Goal: Task Accomplishment & Management: Manage account settings

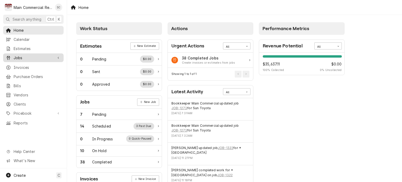
click at [32, 56] on span "Jobs" at bounding box center [33, 57] width 39 height 5
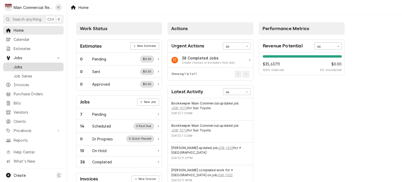
click at [28, 67] on span "Jobs" at bounding box center [37, 66] width 47 height 5
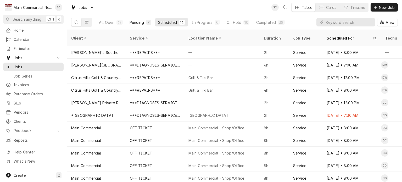
click at [144, 22] on button "Pending 7" at bounding box center [140, 22] width 28 height 8
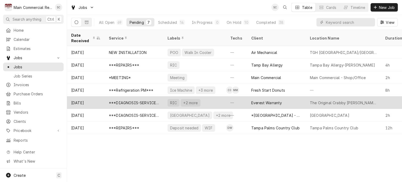
click at [211, 99] on div "RIC +2 more" at bounding box center [194, 102] width 63 height 13
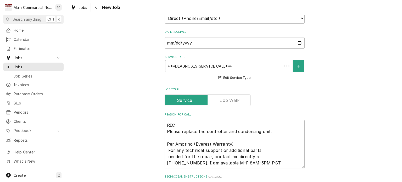
scroll to position [209, 0]
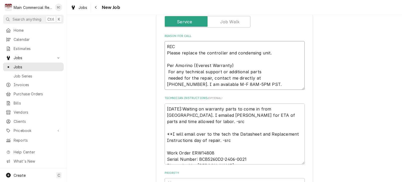
click at [175, 55] on textarea "RIC Please replace the controller and condensing unit. Per Amorino (Everest War…" at bounding box center [235, 65] width 140 height 49
paste textarea "3 hours total for the job. 1 hour for the controller and 1-2 hours for the cond…"
type textarea "x"
type textarea "RIC Please replace the controller and condensing unit. 3 hours total for the jo…"
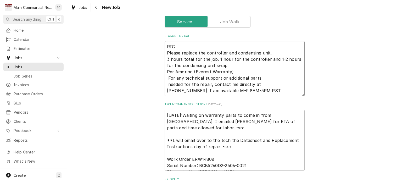
type textarea "x"
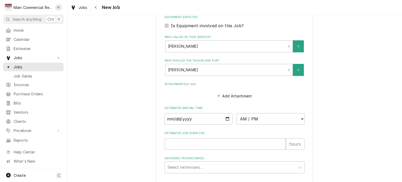
scroll to position [445, 0]
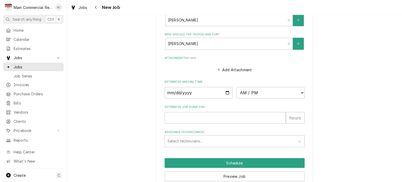
type textarea "RIC Please replace the controller and condensing unit. 3 hours total for the jo…"
click at [252, 117] on input "Estimated Job Duration" at bounding box center [225, 118] width 121 height 12
type textarea "x"
type input "3"
type textarea "x"
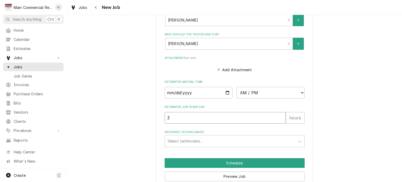
type input "3"
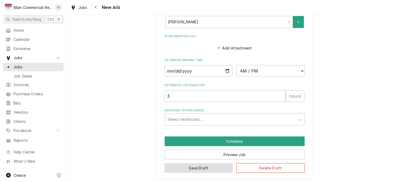
click at [206, 167] on button "Save Draft" at bounding box center [199, 168] width 68 height 10
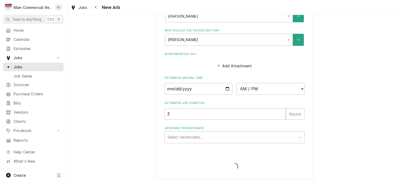
type textarea "x"
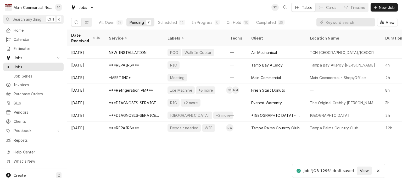
click at [222, 158] on div "Date Received Service Labels Techs Client Location Name Duration Priority Sched…" at bounding box center [234, 106] width 335 height 152
click at [204, 22] on div "In Progress" at bounding box center [201, 22] width 21 height 5
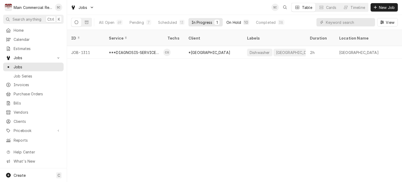
click at [233, 23] on div "On Hold" at bounding box center [233, 22] width 15 height 5
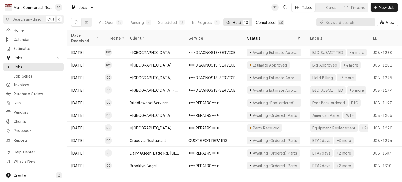
click at [268, 22] on div "Completed" at bounding box center [266, 22] width 20 height 5
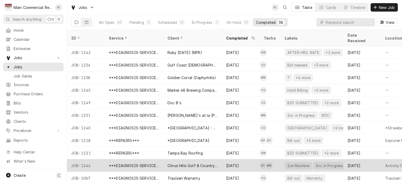
scroll to position [126, 0]
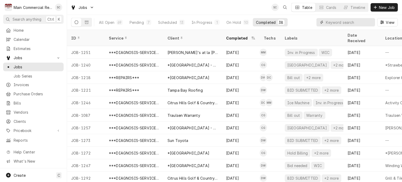
click at [352, 21] on input "Dynamic Content Wrapper" at bounding box center [349, 22] width 47 height 8
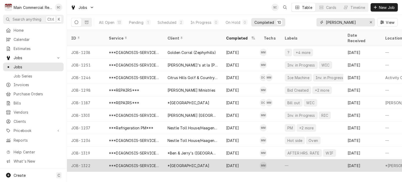
type input "Mike"
click at [218, 159] on div "*[GEOGRAPHIC_DATA]" at bounding box center [192, 165] width 59 height 13
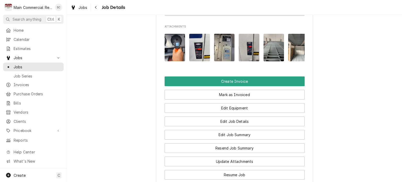
scroll to position [654, 0]
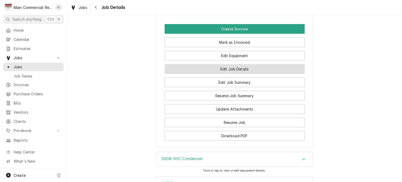
click at [236, 68] on button "Edit Job Details" at bounding box center [235, 69] width 140 height 10
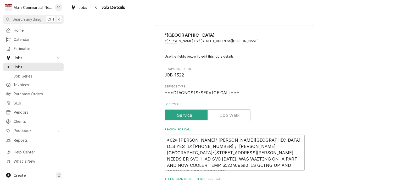
type textarea "x"
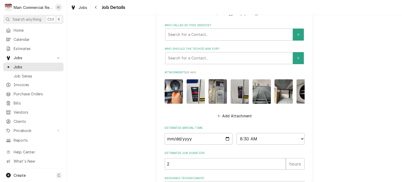
scroll to position [343, 0]
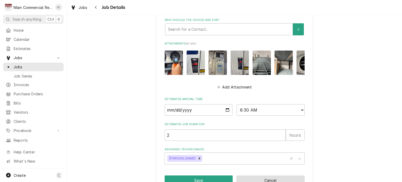
click at [274, 175] on button "Cancel" at bounding box center [270, 180] width 68 height 10
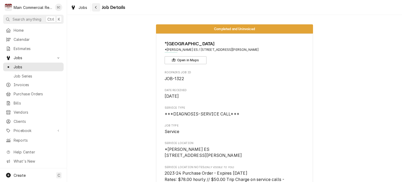
click at [95, 10] on div "Navigate back" at bounding box center [95, 7] width 5 height 5
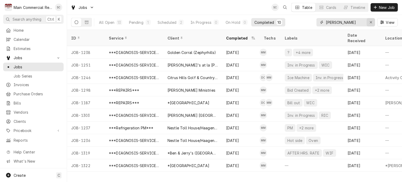
click at [371, 22] on icon "Erase input" at bounding box center [371, 22] width 2 height 2
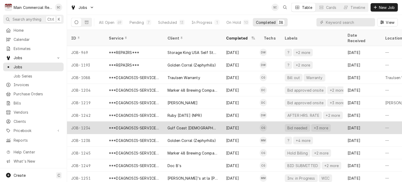
click at [300, 125] on div "Bid needed" at bounding box center [297, 127] width 21 height 5
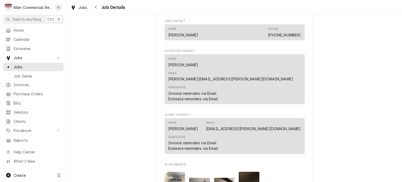
scroll to position [262, 0]
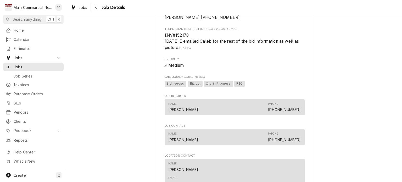
click at [275, 59] on div "Roopairs Job ID JOB-1234 Date Received Aug 14, 2025 Service Type ***DIAGNOSIS-S…" at bounding box center [235, 58] width 140 height 499
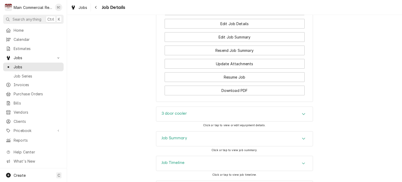
scroll to position [615, 0]
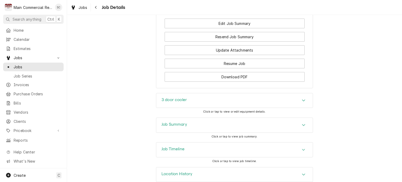
click at [302, 124] on icon "Accordion Header" at bounding box center [303, 125] width 3 height 2
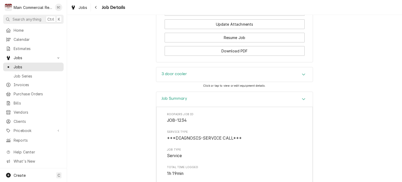
scroll to position [536, 0]
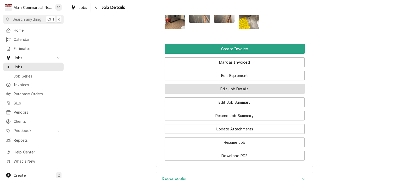
click at [239, 84] on button "Edit Job Details" at bounding box center [235, 89] width 140 height 10
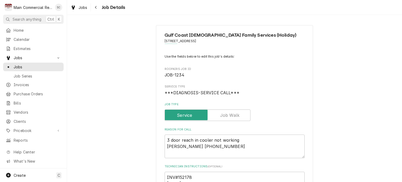
scroll to position [105, 0]
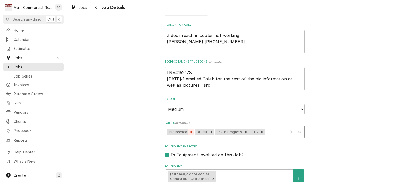
click at [189, 132] on icon "Remove Bid needed" at bounding box center [191, 132] width 4 height 4
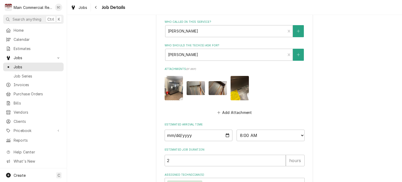
scroll to position [326, 0]
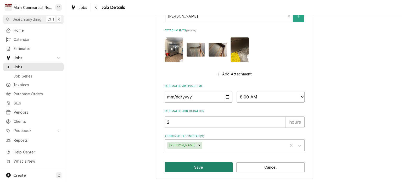
click at [211, 168] on button "Save" at bounding box center [199, 167] width 68 height 10
type textarea "x"
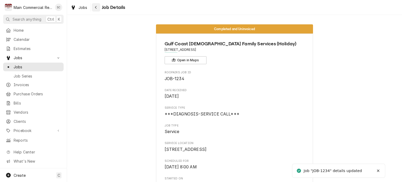
click at [96, 9] on div "Navigate back" at bounding box center [95, 7] width 5 height 5
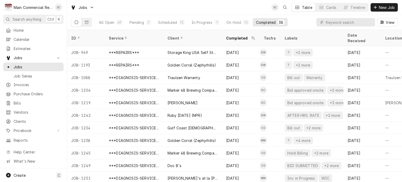
click at [239, 8] on div "Jobs SC Table Cards Timeline New Job" at bounding box center [234, 7] width 335 height 15
click at [342, 22] on input "Dynamic Content Wrapper" at bounding box center [349, 22] width 47 height 8
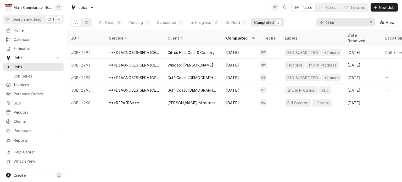
type input "1286"
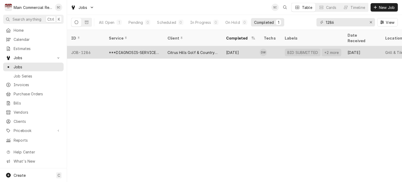
click at [217, 50] on div "Citrus Hills Golf & Country Club" at bounding box center [192, 52] width 50 height 5
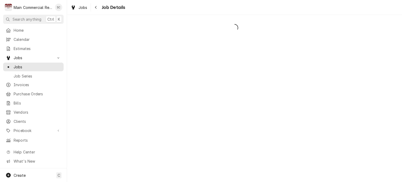
click at [217, 46] on div "Dynamic Content Wrapper" at bounding box center [234, 98] width 335 height 167
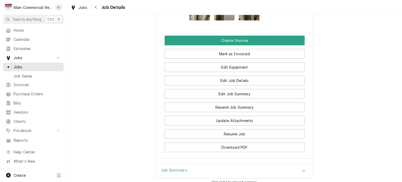
scroll to position [681, 0]
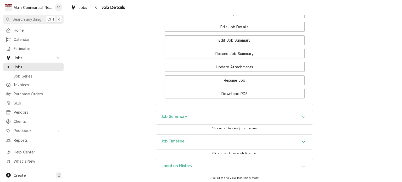
click at [272, 114] on div "Job Summary" at bounding box center [234, 117] width 156 height 15
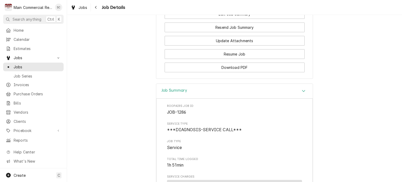
scroll to position [629, 0]
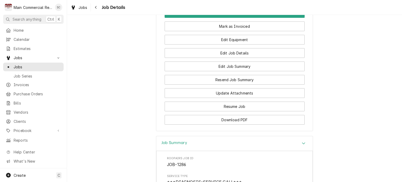
scroll to position [681, 0]
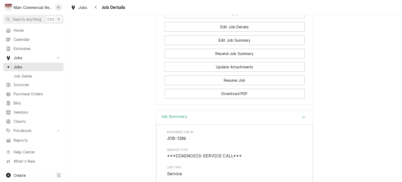
click at [96, 6] on icon "Navigate back" at bounding box center [96, 7] width 2 height 4
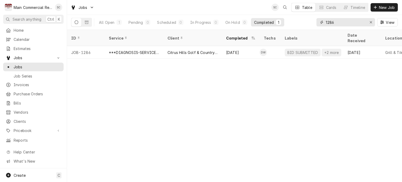
drag, startPoint x: 336, startPoint y: 22, endPoint x: 318, endPoint y: 22, distance: 18.8
click at [319, 22] on div "1286" at bounding box center [345, 22] width 59 height 8
type input "1292"
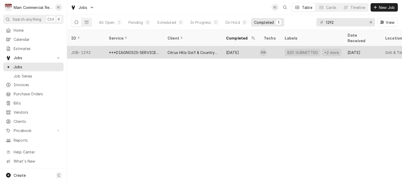
click at [209, 50] on div "Citrus Hills Golf & Country Club" at bounding box center [192, 52] width 50 height 5
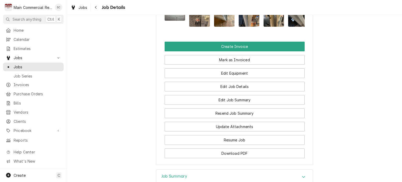
scroll to position [692, 0]
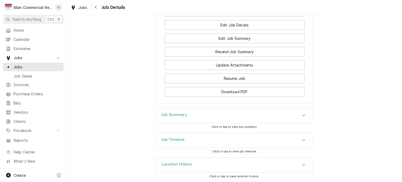
click at [296, 115] on div "Job Summary" at bounding box center [234, 115] width 156 height 15
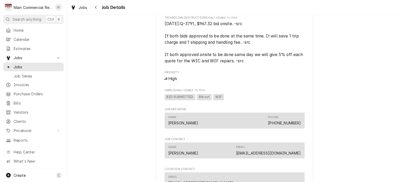
scroll to position [273, 0]
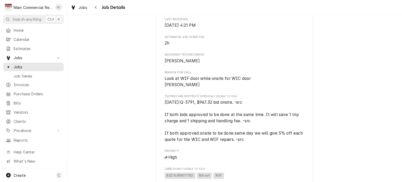
click at [122, 85] on div "Completed and Uninvoiced Citrus Hills Golf & Country Club Grill & Tiki Bar / [S…" at bounding box center [234, 135] width 335 height 777
click at [82, 8] on span "Jobs" at bounding box center [82, 7] width 9 height 5
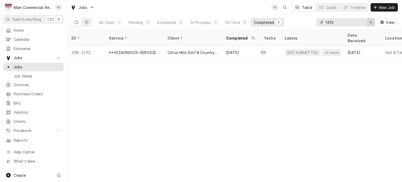
click at [369, 23] on div "Erase input" at bounding box center [370, 22] width 5 height 5
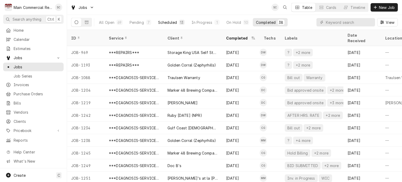
click at [172, 22] on div "Scheduled" at bounding box center [167, 22] width 19 height 5
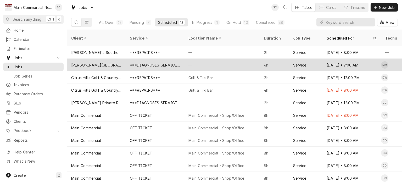
click at [142, 61] on div "***DIAGNOSIS-SERVICE CALL***" at bounding box center [155, 65] width 59 height 13
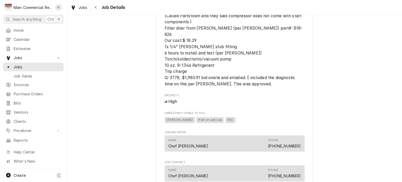
scroll to position [575, 0]
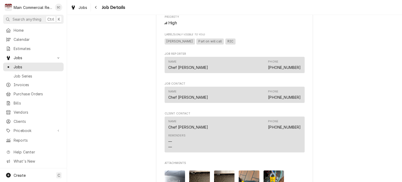
click at [82, 9] on span "Jobs" at bounding box center [82, 7] width 9 height 5
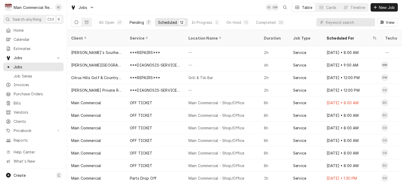
click at [137, 22] on div "Pending" at bounding box center [136, 22] width 14 height 5
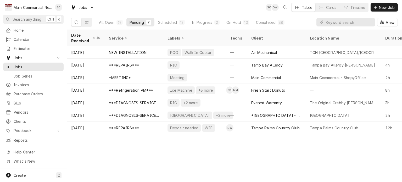
click at [251, 146] on div "Date Received Service Labels Techs Client Location Name Duration Priority Sched…" at bounding box center [234, 106] width 335 height 152
click at [318, 153] on div "Date Received Service Labels Techs Client Location Name Duration Priority Sched…" at bounding box center [234, 106] width 335 height 152
click at [180, 21] on div "12" at bounding box center [181, 22] width 3 height 5
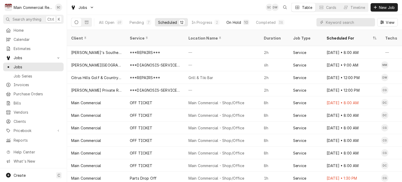
click at [228, 23] on div "On Hold" at bounding box center [233, 22] width 15 height 5
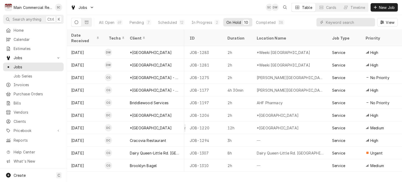
scroll to position [0, 184]
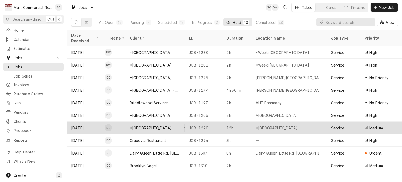
click at [168, 125] on div "*[GEOGRAPHIC_DATA]" at bounding box center [151, 127] width 42 height 5
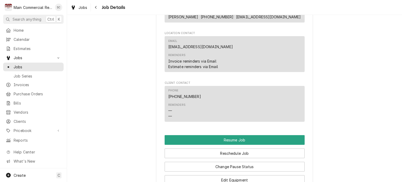
scroll to position [706, 0]
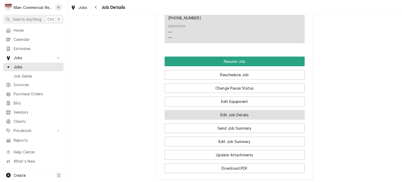
click at [269, 114] on button "Edit Job Details" at bounding box center [235, 115] width 140 height 10
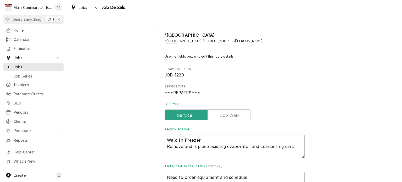
scroll to position [131, 0]
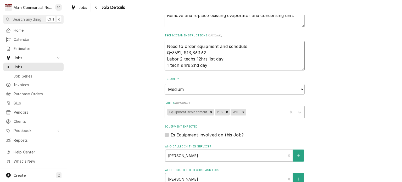
drag, startPoint x: 245, startPoint y: 46, endPoint x: 162, endPoint y: 46, distance: 83.2
click at [165, 46] on textarea "Need to order equipment and schedule Q-3691, $13,363.62 Labor 2 techs 12hrs 1st…" at bounding box center [235, 56] width 140 height 30
type textarea "x"
type textarea "Q-3691, $13,363.62 Labor 2 techs 12hrs 1st day 1 tech 8hrs 2nd day"
type textarea "x"
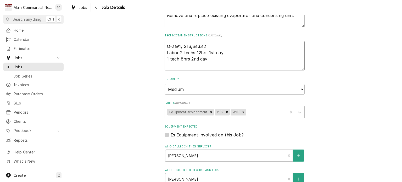
type textarea "Q-3691, $13,363.62 Labor 2 techs 12hrs 1st day 1 tech 8hrs 2nd day"
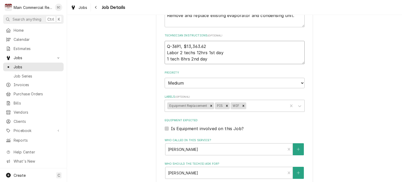
type textarea "x"
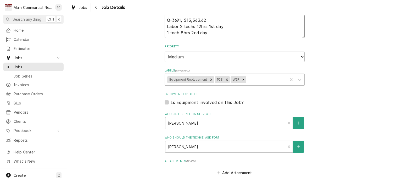
scroll to position [235, 0]
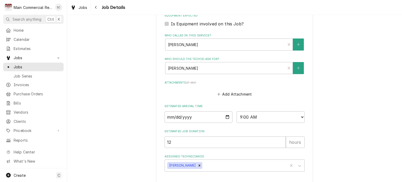
type textarea "Q-3691, $13,363.62 Labor 2 techs 12hrs 1st day 1 tech 8hrs 2nd day"
click at [225, 117] on input "[DATE]" at bounding box center [199, 117] width 68 height 12
type textarea "x"
type input "2025-09-13"
type textarea "x"
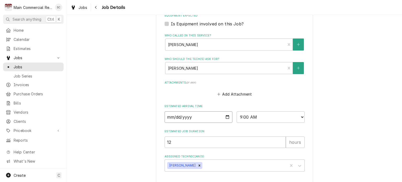
type input "2025-09-08"
type textarea "x"
click at [244, 117] on select "AM / PM 6:00 AM 6:15 AM 6:30 AM 6:45 AM 7:00 AM 7:15 AM 7:30 AM 7:45 AM 8:00 AM…" at bounding box center [270, 117] width 68 height 12
select select "08:00:00"
click at [236, 111] on select "AM / PM 6:00 AM 6:15 AM 6:30 AM 6:45 AM 7:00 AM 7:15 AM 7:30 AM 7:45 AM 8:00 AM…" at bounding box center [270, 117] width 68 height 12
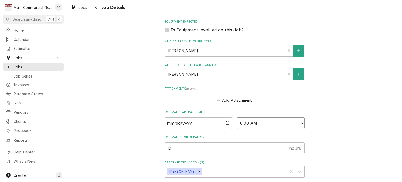
scroll to position [256, 0]
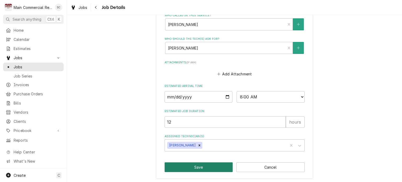
click at [217, 167] on button "Save" at bounding box center [199, 167] width 68 height 10
type textarea "x"
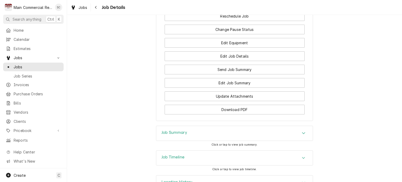
scroll to position [706, 0]
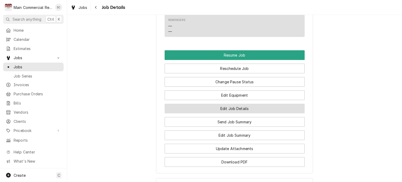
click at [246, 108] on button "Edit Job Details" at bounding box center [235, 109] width 140 height 10
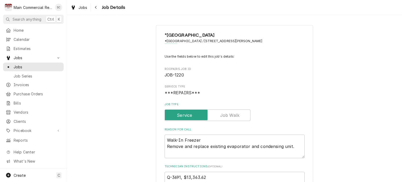
type textarea "x"
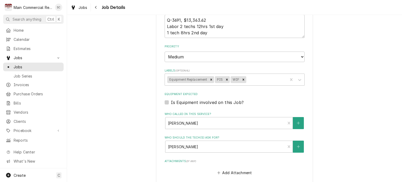
scroll to position [256, 0]
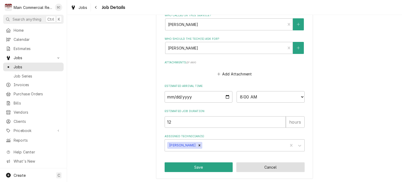
click at [262, 167] on button "Cancel" at bounding box center [270, 167] width 68 height 10
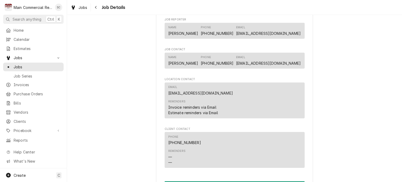
scroll to position [680, 0]
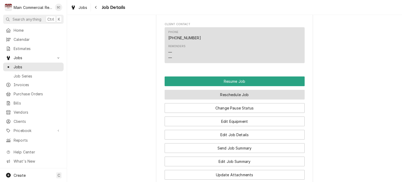
click at [253, 96] on button "Reschedule Job" at bounding box center [235, 95] width 140 height 10
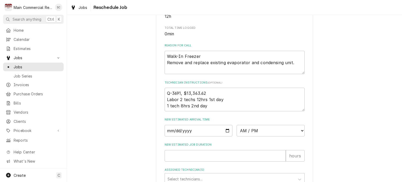
scroll to position [208, 0]
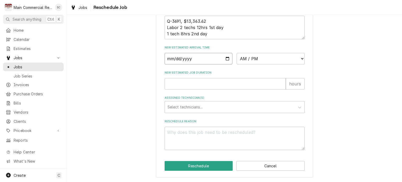
click at [226, 59] on input "Date" at bounding box center [199, 59] width 68 height 12
type textarea "x"
type input "[DATE]"
type textarea "x"
type input "[DATE]"
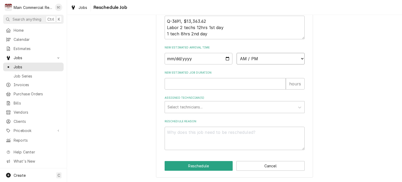
click at [251, 60] on select "AM / PM 6:00 AM 6:15 AM 6:30 AM 6:45 AM 7:00 AM 7:15 AM 7:30 AM 7:45 AM 8:00 AM…" at bounding box center [270, 59] width 68 height 12
select select "08:00:00"
click at [236, 53] on select "AM / PM 6:00 AM 6:15 AM 6:30 AM 6:45 AM 7:00 AM 7:15 AM 7:30 AM 7:45 AM 8:00 AM…" at bounding box center [270, 59] width 68 height 12
click at [201, 83] on input "New Estimated Job Duration" at bounding box center [225, 84] width 121 height 12
type textarea "x"
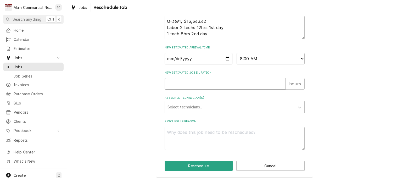
type input "1"
type textarea "x"
type input "12"
click at [202, 103] on div "Assigned Technician(s)" at bounding box center [229, 106] width 125 height 9
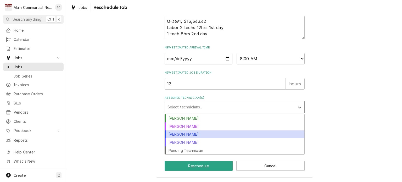
click at [202, 132] on div "[PERSON_NAME]" at bounding box center [234, 134] width 139 height 8
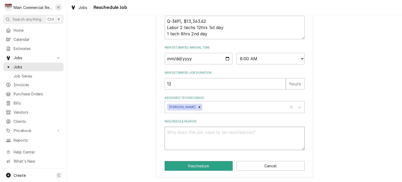
click at [203, 132] on textarea "Reschedule Reason" at bounding box center [235, 139] width 140 height 24
type textarea "x"
type textarea "W"
type textarea "x"
type textarea "We"
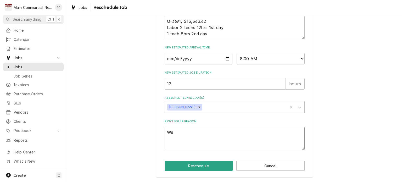
type textarea "x"
type textarea "We"
type textarea "x"
type textarea "We h"
type textarea "x"
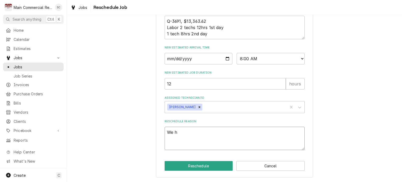
type textarea "We ha"
type textarea "x"
type textarea "We hav"
type textarea "x"
type textarea "We have"
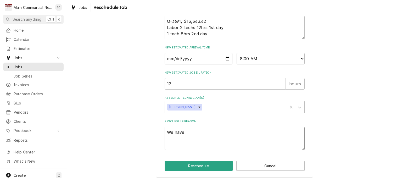
type textarea "x"
type textarea "We have"
type textarea "x"
type textarea "We have t"
type textarea "x"
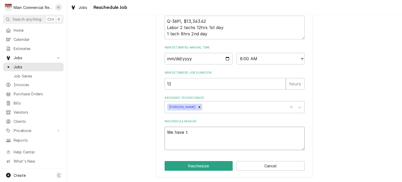
type textarea "We have th"
type textarea "x"
type textarea "We have thi"
type textarea "x"
type textarea "We have this"
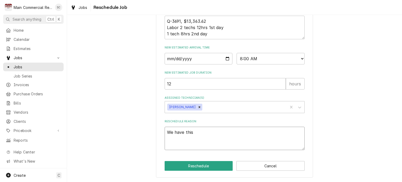
type textarea "x"
type textarea "We have this"
type textarea "x"
type textarea "We have this s"
type textarea "x"
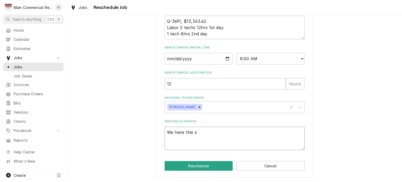
type textarea "We have this sc"
type textarea "x"
type textarea "We have this sch"
type textarea "x"
type textarea "We have this sche"
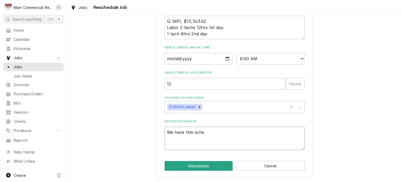
type textarea "x"
type textarea "We have this [PERSON_NAME]"
type textarea "x"
type textarea "We have this scheud"
type textarea "x"
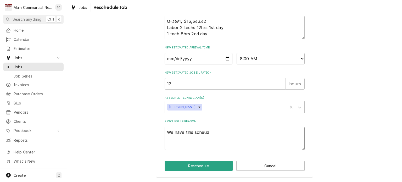
type textarea "We have this [PERSON_NAME]"
type textarea "x"
type textarea "We have this sche"
type textarea "x"
type textarea "We have this sched"
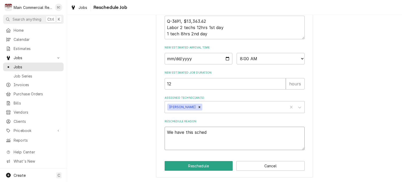
type textarea "x"
type textarea "We have this schedu"
type textarea "x"
type textarea "We have this schedul"
type textarea "x"
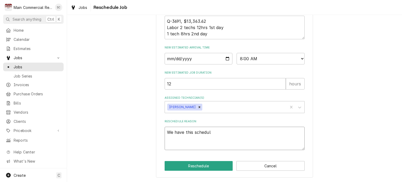
type textarea "We have this schedule"
type textarea "x"
type textarea "We have this scheduled"
type textarea "x"
type textarea "We have this scheduled"
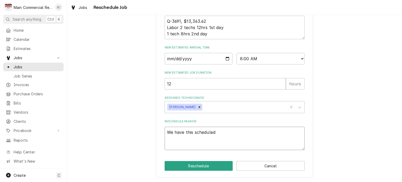
type textarea "x"
type textarea "We have this scheduled f"
type textarea "x"
type textarea "We have this scheduled fo"
type textarea "x"
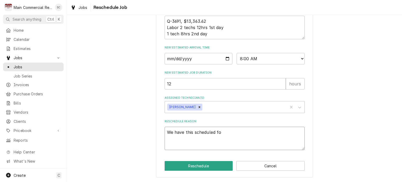
type textarea "We have this scheduled for"
type textarea "x"
type textarea "We have this scheduled for"
type textarea "x"
type textarea "We have this scheduled for M"
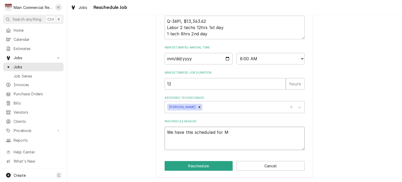
type textarea "x"
type textarea "We have this scheduled for Mo"
type textarea "x"
type textarea "We have this scheduled for Mon"
type textarea "x"
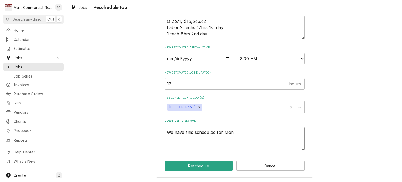
type textarea "We have this scheduled for Mond"
type textarea "x"
type textarea "We have this scheduled for [PERSON_NAME]"
type textarea "x"
type textarea "We have this scheduled for [DATE]"
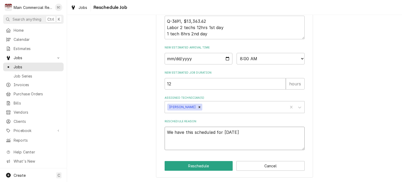
type textarea "x"
type textarea "We have this scheduled for [DATE]"
type textarea "x"
type textarea "We have this scheduled for [DATE] 9"
type textarea "x"
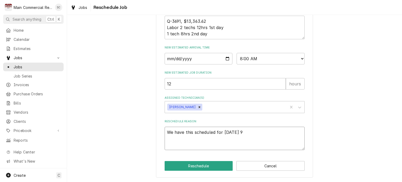
type textarea "We have this scheduled for [DATE] 9/"
type textarea "x"
type textarea "We have this scheduled for [DATE]"
type textarea "x"
type textarea "We have this scheduled for [DATE]"
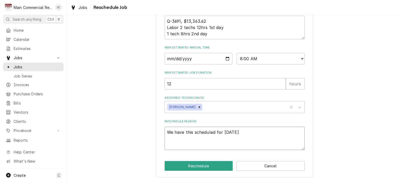
type textarea "x"
type textarea "We have this scheduled for [DATE] a"
type textarea "x"
type textarea "We have this scheduled for [DATE] an"
type textarea "x"
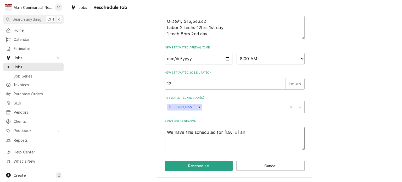
type textarea "We have this scheduled for [DATE] and"
type textarea "x"
type textarea "We have this scheduled for [DATE] and"
type textarea "x"
type textarea "We have this scheduled for [DATE] and T"
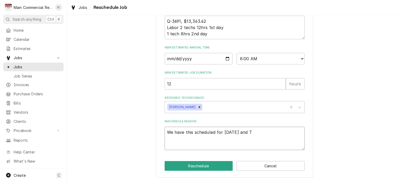
type textarea "x"
type textarea "We have this scheduled for [DATE] and Tu"
type textarea "x"
type textarea "We have this scheduled for [DATE] and Tue"
type textarea "x"
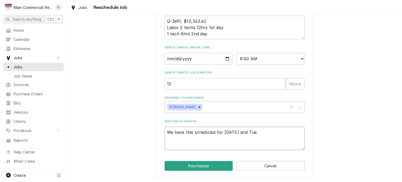
type textarea "We have this scheduled for [DATE] and Tues"
type textarea "x"
type textarea "We have this scheduled for [DATE] and Tuesd"
type textarea "x"
type textarea "We have this scheduled for [DATE] and [GEOGRAPHIC_DATA]"
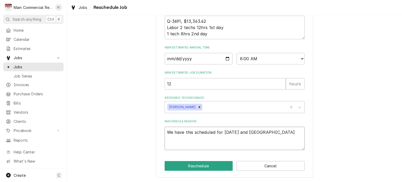
type textarea "x"
type textarea "We have this scheduled for [DATE] and [DATE]"
type textarea "x"
type textarea "We have this scheduled for [DATE] and [DATE]"
type textarea "x"
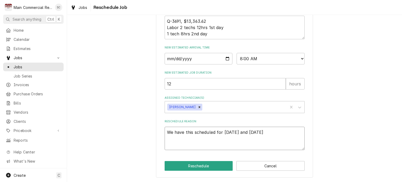
type textarea "We have this scheduled for [DATE] and [DATE] 9"
type textarea "x"
type textarea "We have this scheduled for [DATE] and [DATE] 9/"
type textarea "x"
type textarea "We have this scheduled for [DATE] and [DATE]"
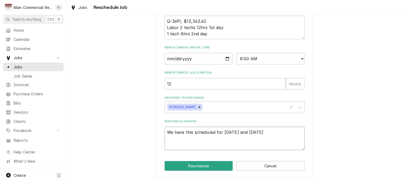
type textarea "x"
type textarea "We have this scheduled for [DATE] and [DATE]."
type textarea "x"
type textarea "We have this scheduled for [DATE] and [DATE]."
click at [206, 165] on button "Reschedule" at bounding box center [199, 166] width 68 height 10
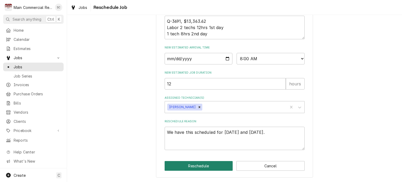
type textarea "x"
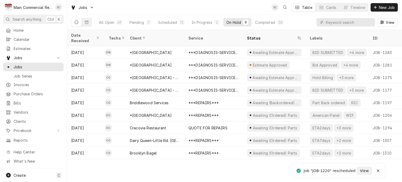
click at [263, 166] on div "Date Received Techs Client Service Status Labels ID Duration Location Name Job …" at bounding box center [234, 106] width 335 height 152
